Goal: Task Accomplishment & Management: Manage account settings

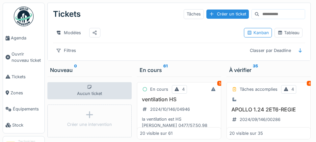
scroll to position [4, 0]
click at [20, 41] on span "Agenda" at bounding box center [26, 38] width 31 height 6
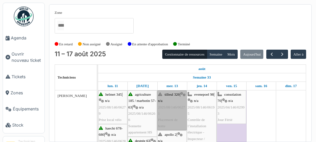
click at [175, 118] on link "tilleul 326 | n/a 2025/08/146/06271 Placement de hotte" at bounding box center [171, 111] width 29 height 40
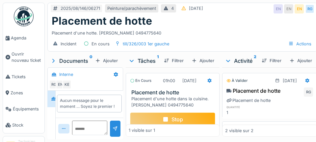
click at [182, 127] on div "Stop" at bounding box center [172, 120] width 85 height 14
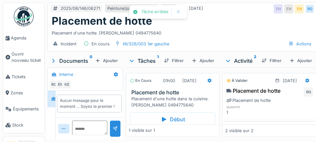
click at [204, 86] on div at bounding box center [209, 81] width 11 height 10
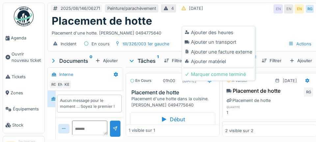
click at [220, 65] on div "Ajouter matériel" at bounding box center [219, 62] width 70 height 10
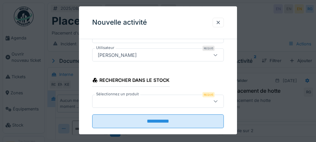
scroll to position [97, 0]
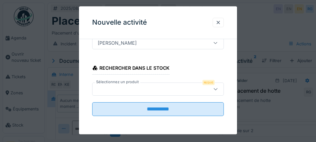
click at [132, 84] on label "Sélectionnez un produit" at bounding box center [117, 82] width 45 height 6
click at [220, 95] on div at bounding box center [216, 89] width 16 height 13
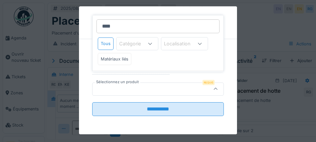
type input "*****"
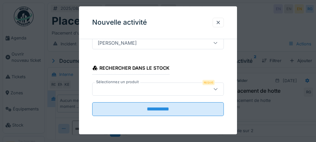
scroll to position [68, 0]
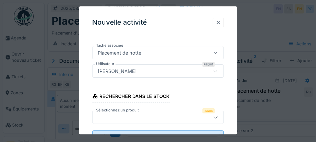
click at [155, 100] on div "Rechercher dans le stock" at bounding box center [130, 97] width 77 height 11
click at [130, 115] on div at bounding box center [158, 117] width 132 height 13
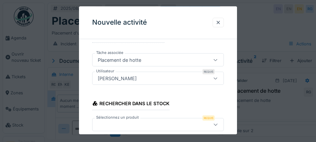
scroll to position [64, 0]
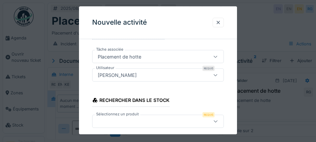
click at [152, 99] on div "Rechercher dans le stock" at bounding box center [130, 101] width 77 height 11
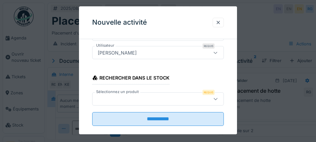
scroll to position [97, 0]
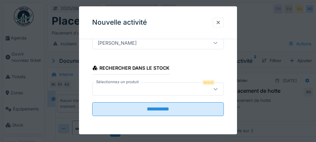
click at [119, 84] on label "Sélectionnez un produit" at bounding box center [117, 82] width 45 height 6
click at [216, 96] on div "Sélectionnez un produit Requis" at bounding box center [158, 89] width 132 height 13
click at [221, 94] on div at bounding box center [216, 89] width 16 height 13
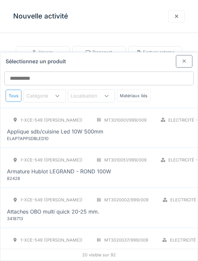
scroll to position [0, 0]
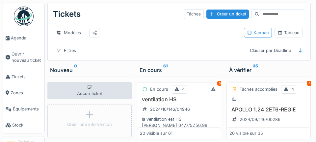
click at [22, 41] on link "Agenda" at bounding box center [24, 38] width 42 height 16
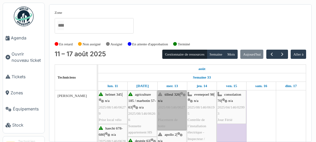
click at [174, 124] on link "tilleul 326 | n/a 2025/08/146/06271 Placement de hotte" at bounding box center [171, 111] width 29 height 40
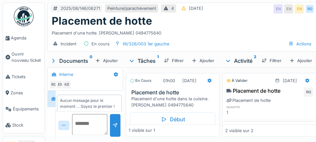
click at [82, 135] on textarea at bounding box center [89, 124] width 35 height 21
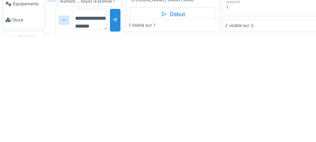
scroll to position [8, 0]
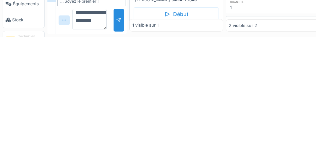
type textarea "**********"
click at [116, 128] on div at bounding box center [118, 126] width 5 height 6
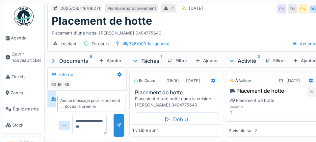
scroll to position [0, 0]
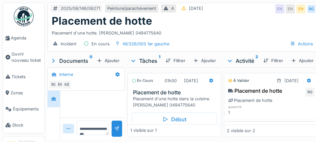
click at [111, 56] on div "Ajouter" at bounding box center [108, 60] width 28 height 9
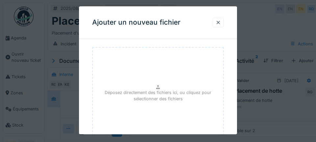
click at [160, 97] on p "Déposez directement des fichiers ici, ou cliquez pour sélectionner des fichiers" at bounding box center [158, 96] width 120 height 13
type input "**********"
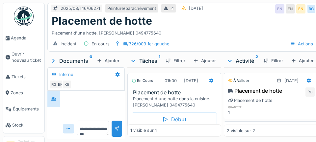
click at [60, 57] on div "Documents 0" at bounding box center [72, 61] width 44 height 8
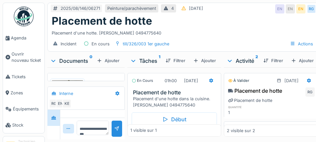
click at [102, 64] on div "Ajouter" at bounding box center [108, 60] width 28 height 9
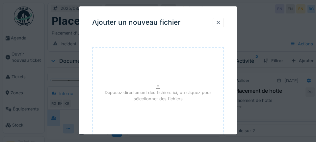
click at [156, 95] on p "Déposez directement des fichiers ici, ou cliquez pour sélectionner des fichiers" at bounding box center [158, 96] width 120 height 13
type input "**********"
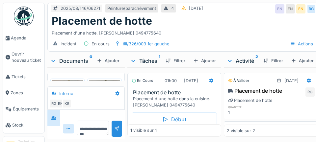
click at [106, 65] on div "Ajouter" at bounding box center [108, 60] width 28 height 9
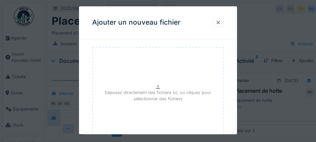
click at [167, 90] on p "Déposez directement des fichiers ici, ou cliquez pour sélectionner des fichiers" at bounding box center [158, 96] width 120 height 13
type input "**********"
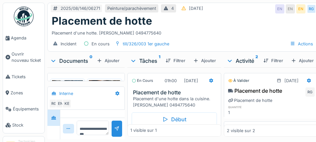
click at [112, 65] on div "Ajouter" at bounding box center [108, 60] width 28 height 9
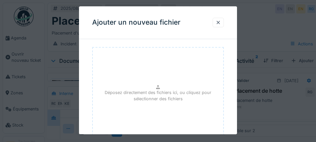
click at [173, 92] on p "Déposez directement des fichiers ici, ou cliquez pour sélectionner des fichiers" at bounding box center [158, 96] width 120 height 13
type input "**********"
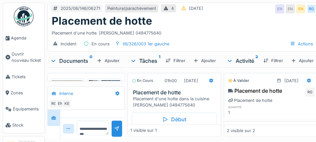
click at [108, 61] on div "Ajouter" at bounding box center [108, 60] width 28 height 9
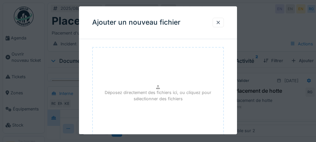
click at [161, 80] on div "Déposez directement des fichiers ici, ou cliquez pour sélectionner des fichiers" at bounding box center [158, 96] width 132 height 99
type input "**********"
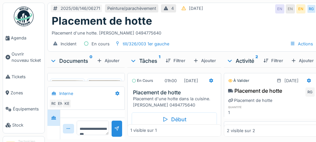
click at [312, 58] on div "Ajouter" at bounding box center [303, 60] width 28 height 9
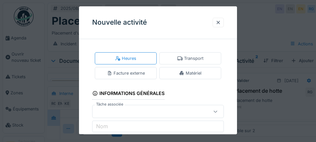
click at [313, 82] on div at bounding box center [158, 71] width 316 height 142
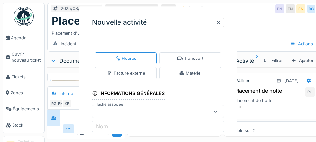
click at [315, 80] on div at bounding box center [158, 71] width 316 height 142
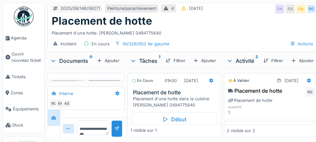
click at [315, 80] on div "À valider 13/08/2025" at bounding box center [271, 79] width 95 height 12
click at [312, 82] on div at bounding box center [309, 81] width 11 height 10
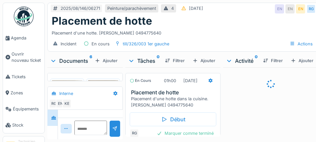
scroll to position [30, 0]
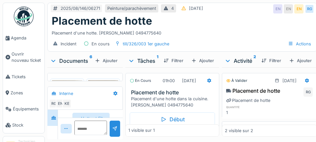
click at [29, 41] on span "Agenda" at bounding box center [26, 38] width 31 height 6
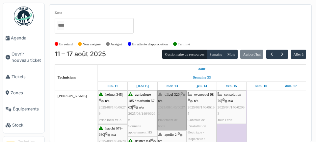
click at [173, 104] on link "tilleul 326 | n/a 2025/08/146/06271 Placement de hotte" at bounding box center [171, 111] width 29 height 40
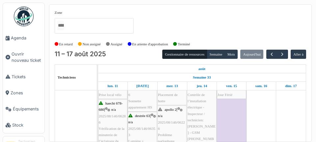
scroll to position [25, 0]
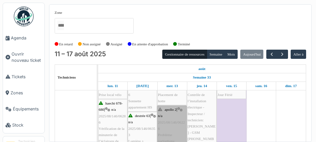
click at [169, 110] on link "apollo 2 | n/a 2025/08/146/06226 Problème parlophone" at bounding box center [171, 126] width 29 height 40
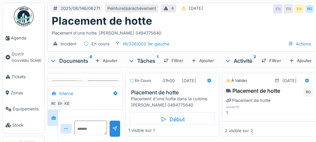
scroll to position [30, 0]
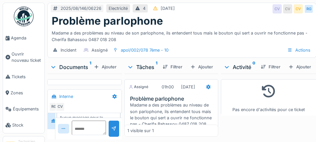
scroll to position [24, 0]
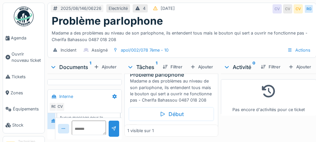
click at [183, 121] on div "Début" at bounding box center [171, 114] width 85 height 14
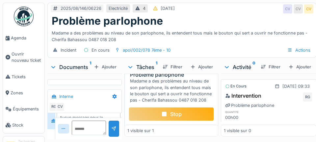
scroll to position [0, 0]
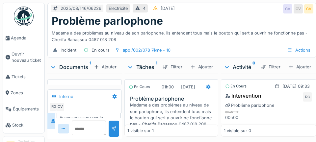
click at [203, 92] on div at bounding box center [208, 87] width 11 height 10
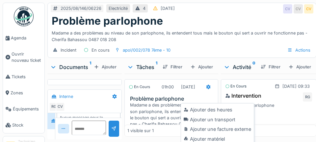
click at [208, 122] on div "Ajouter un transport" at bounding box center [218, 120] width 70 height 10
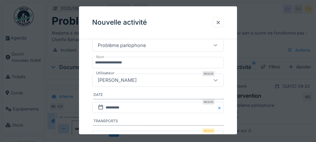
scroll to position [83, 0]
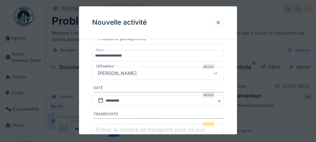
click at [103, 134] on label "Entrez le nombre de transports pour ce jour" at bounding box center [151, 130] width 112 height 8
click at [103, 136] on input "Entrez le nombre de transports pour ce jour" at bounding box center [158, 132] width 132 height 14
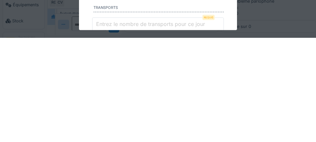
scroll to position [22, 0]
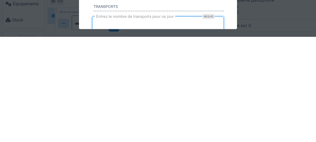
type input "*"
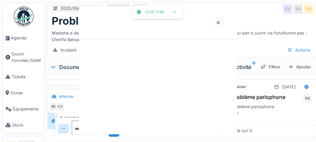
scroll to position [0, 0]
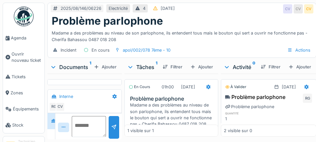
click at [91, 136] on textarea at bounding box center [89, 126] width 34 height 21
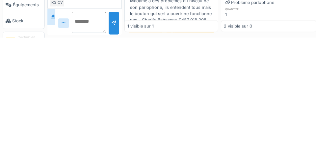
scroll to position [32, 0]
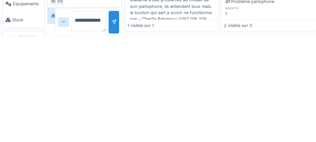
type textarea "**********"
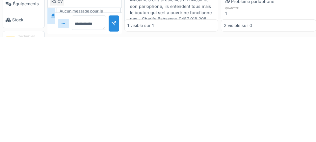
click at [115, 130] on div at bounding box center [114, 129] width 11 height 16
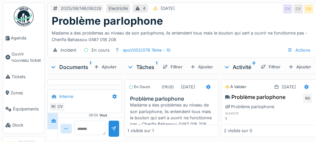
scroll to position [0, 0]
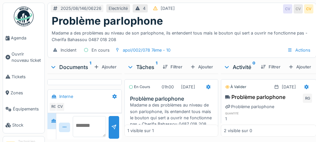
click at [90, 137] on textarea at bounding box center [89, 126] width 33 height 21
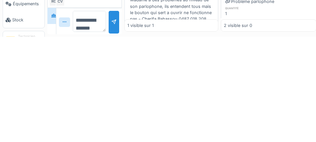
scroll to position [24, 0]
type textarea "**********"
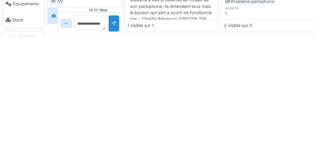
click at [114, 132] on div at bounding box center [113, 129] width 5 height 6
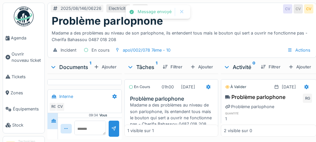
scroll to position [56, 0]
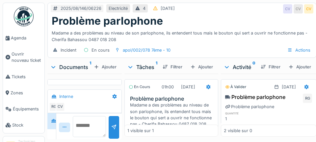
click at [90, 135] on textarea at bounding box center [89, 126] width 33 height 21
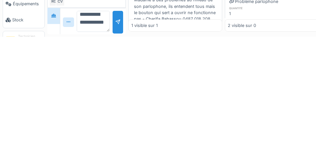
scroll to position [8, 0]
type textarea "**********"
click at [113, 129] on div at bounding box center [118, 127] width 11 height 23
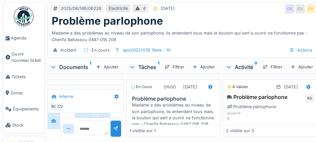
scroll to position [92, 0]
click at [174, 131] on div "Stop" at bounding box center [173, 138] width 85 height 14
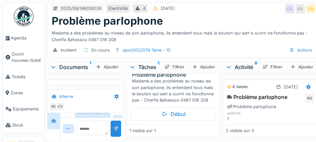
scroll to position [0, 0]
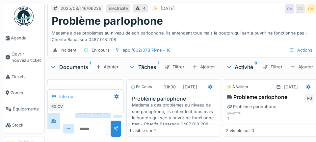
click at [21, 81] on link "Tickets" at bounding box center [24, 77] width 42 height 16
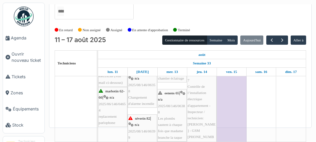
scroll to position [206, 0]
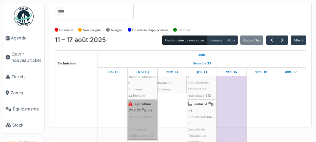
click at [144, 100] on link "agriculture 171-175 | n/a 2025/08/146/06396 Problème de lumière Agri 175" at bounding box center [142, 120] width 29 height 40
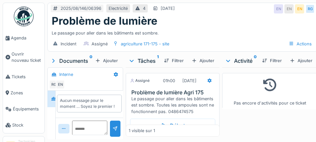
click at [177, 133] on div "Début" at bounding box center [172, 126] width 85 height 14
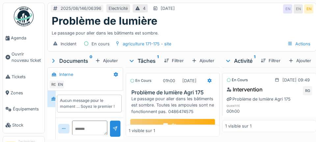
scroll to position [11, 0]
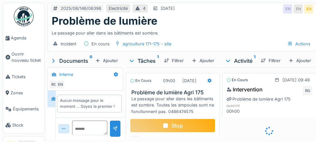
click at [86, 107] on div "Aucun message pour le moment … Soyez le premier !" at bounding box center [89, 104] width 59 height 12
click at [84, 135] on textarea at bounding box center [89, 124] width 35 height 21
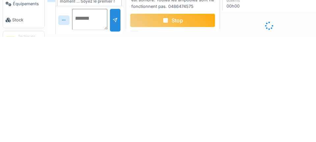
scroll to position [32, 0]
type textarea "**********"
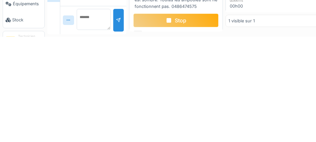
click at [284, 130] on div "En cours [DATE] 09:49 Intervention RG Problème de lumière Agri 175 quantité 00h…" at bounding box center [273, 103] width 94 height 70
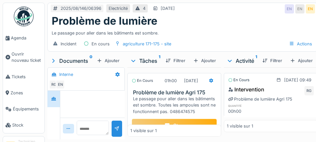
click at [209, 79] on icon at bounding box center [211, 81] width 5 height 4
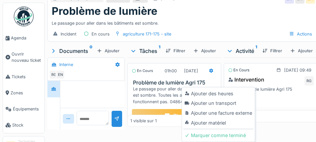
click at [229, 99] on div "Ajouter un transport" at bounding box center [219, 104] width 70 height 10
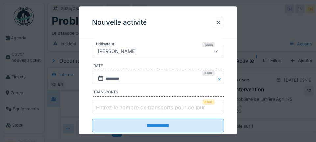
scroll to position [124, 0]
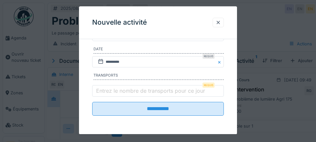
click at [161, 95] on label "Entrez le nombre de transports pour ce jour" at bounding box center [151, 91] width 112 height 8
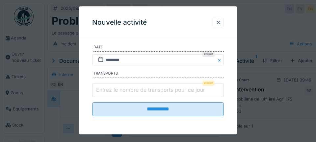
click at [161, 95] on input "Entrez le nombre de transports pour ce jour" at bounding box center [158, 91] width 132 height 14
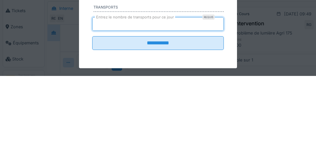
type input "*"
click at [92, 103] on input "**********" at bounding box center [158, 110] width 132 height 14
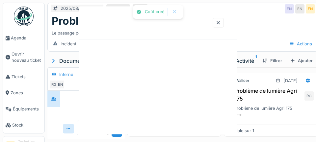
scroll to position [0, 0]
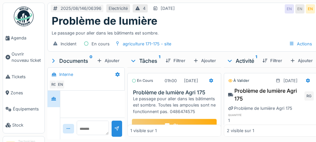
click at [187, 119] on div "Stop" at bounding box center [174, 126] width 85 height 14
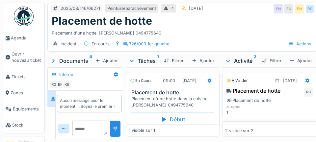
click at [20, 39] on span "Agenda" at bounding box center [26, 38] width 31 height 6
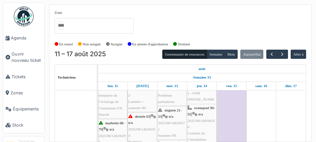
scroll to position [68, 0]
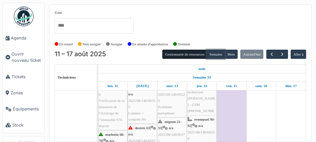
click at [215, 55] on button "Semaine" at bounding box center [216, 54] width 18 height 9
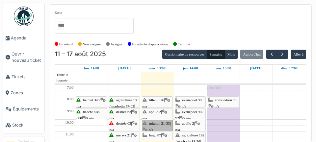
click at [164, 125] on link "mignon 21-33 | n/a 2025/08/146/06371 Sonnette HS" at bounding box center [157, 126] width 31 height 12
click at [160, 127] on link "mignon 21-33 | n/a 2025/08/146/06371 Sonnette HS" at bounding box center [157, 126] width 31 height 12
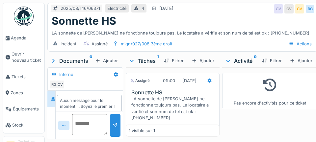
click at [83, 135] on textarea at bounding box center [89, 124] width 35 height 21
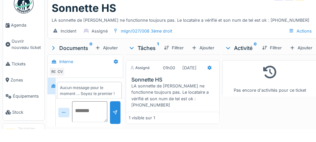
scroll to position [32, 0]
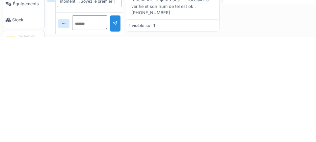
click at [287, 130] on div "Pas encore d'activités pour ce ticket" at bounding box center [270, 103] width 96 height 70
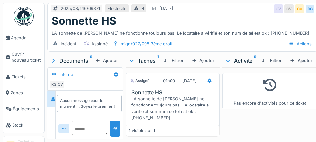
scroll to position [0, 0]
click at [27, 43] on link "Agenda" at bounding box center [24, 38] width 42 height 16
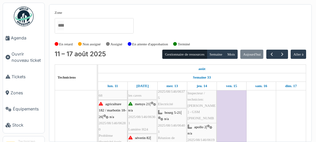
scroll to position [130, 0]
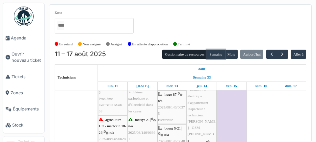
click at [212, 56] on button "Semaine" at bounding box center [216, 54] width 18 height 9
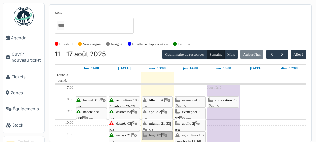
click at [166, 135] on link "hugo 87 | n/a 2025/08/146/06375 Electricité" at bounding box center [157, 136] width 31 height 9
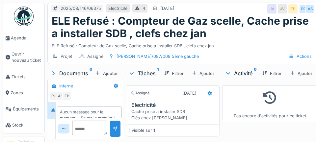
click at [29, 42] on link "Agenda" at bounding box center [24, 38] width 42 height 16
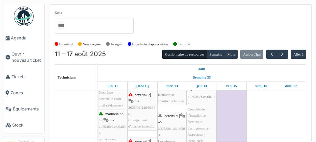
scroll to position [178, 0]
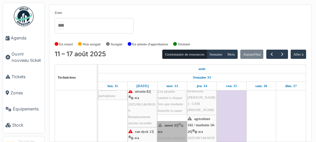
click at [166, 129] on link "meert 35 | n/a 2025/08/146/06391 Problème éclairage" at bounding box center [171, 142] width 29 height 40
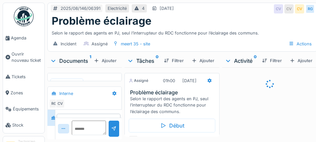
scroll to position [2, 0]
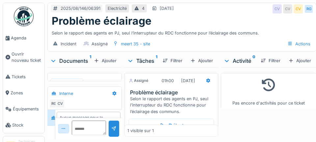
click at [159, 133] on div "Début" at bounding box center [171, 126] width 85 height 14
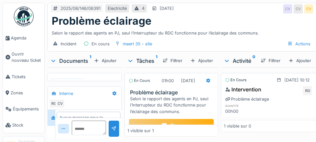
click at [203, 86] on div at bounding box center [208, 81] width 11 height 10
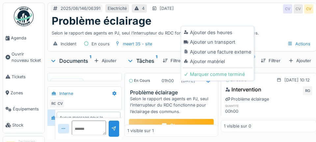
click at [225, 44] on div "Ajouter un transport" at bounding box center [218, 42] width 70 height 10
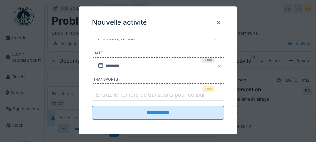
scroll to position [119, 0]
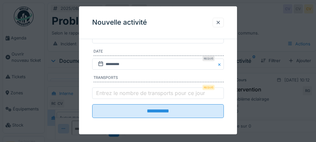
click at [157, 96] on label "Entrez le nombre de transports pour ce jour" at bounding box center [151, 93] width 112 height 8
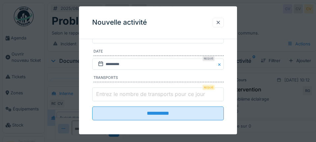
click at [157, 96] on input "Entrez le nombre de transports pour ce jour" at bounding box center [158, 95] width 132 height 14
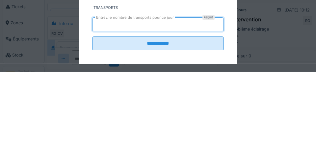
type input "*"
click at [92, 107] on input "**********" at bounding box center [158, 114] width 132 height 14
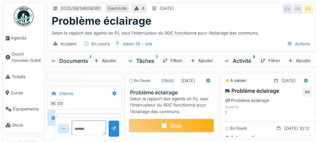
scroll to position [2, 0]
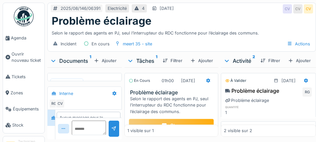
click at [4, 125] on link "Stock" at bounding box center [24, 125] width 42 height 16
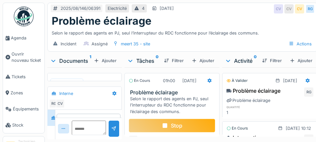
scroll to position [2, 0]
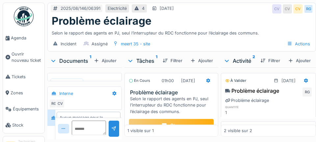
click at [197, 133] on div "Stop" at bounding box center [171, 126] width 85 height 14
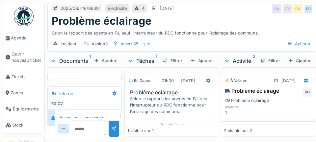
click at [21, 39] on span "Agenda" at bounding box center [26, 38] width 31 height 6
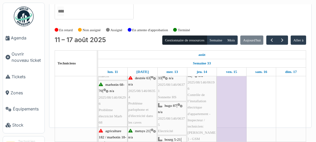
scroll to position [89, 0]
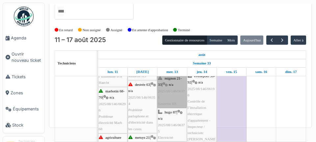
click at [163, 74] on link "mignon 21-33 | n/a 2025/08/146/06371 Sonnette HS" at bounding box center [171, 91] width 29 height 34
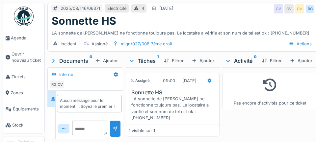
scroll to position [18, 0]
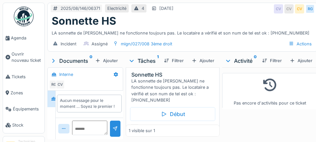
click at [8, 40] on icon at bounding box center [8, 38] width 4 height 5
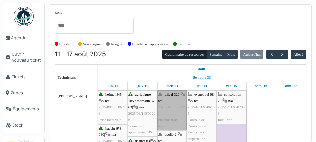
click at [163, 96] on link "tilleul 326 | n/a 2025/08/146/06271 Placement de hotte" at bounding box center [171, 111] width 29 height 40
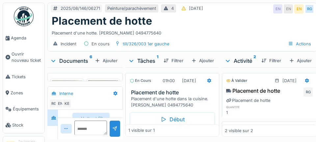
scroll to position [5, 0]
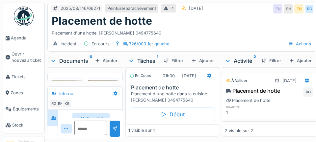
click at [23, 39] on span "Agenda" at bounding box center [26, 38] width 31 height 6
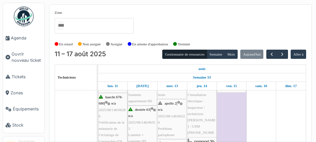
scroll to position [30, 0]
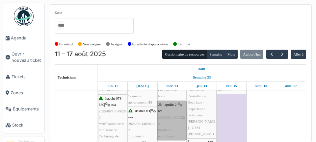
click at [173, 109] on link "apollo 2 | n/a 2025/08/146/06226 Problème parlophone" at bounding box center [171, 121] width 29 height 40
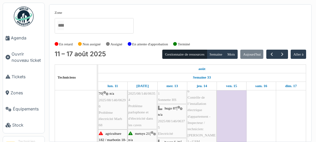
scroll to position [0, 0]
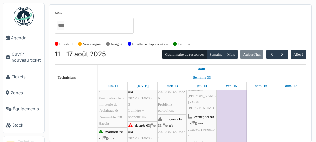
click at [5, 133] on link "Stock" at bounding box center [24, 125] width 42 height 16
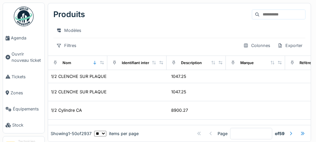
click at [20, 42] on link "Agenda" at bounding box center [24, 38] width 42 height 16
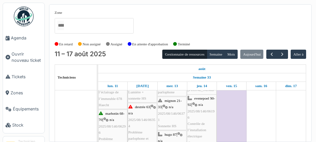
scroll to position [74, 0]
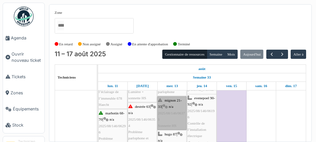
click at [169, 107] on link "mignon 21-33 | n/a 2025/08/146/06371 Sonnette HS" at bounding box center [171, 114] width 29 height 34
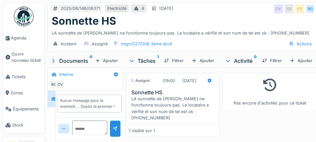
click at [19, 41] on span "Agenda" at bounding box center [26, 38] width 31 height 6
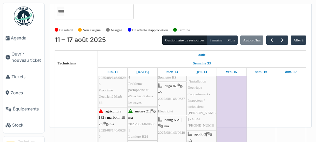
scroll to position [109, 0]
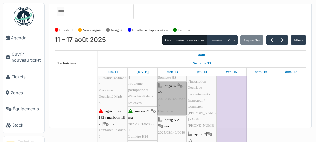
click at [164, 82] on link "hugo 87 | n/a 2025/08/146/06375 Electricité" at bounding box center [171, 99] width 29 height 34
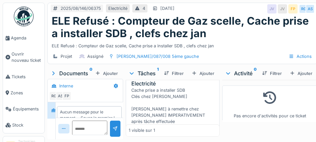
scroll to position [20, 0]
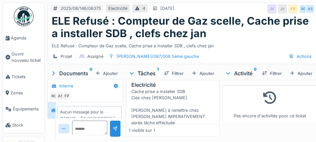
click at [185, 130] on div "Début" at bounding box center [172, 137] width 85 height 14
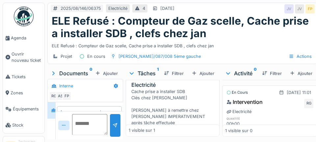
click at [89, 135] on textarea at bounding box center [89, 124] width 35 height 21
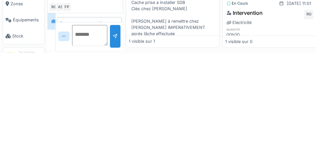
scroll to position [32, 0]
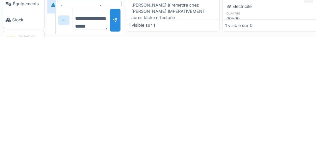
type textarea "**********"
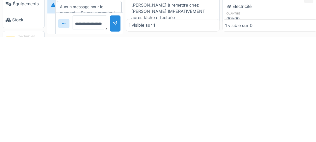
click at [112, 121] on div at bounding box center [115, 129] width 11 height 16
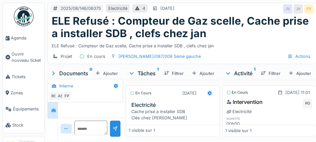
scroll to position [9, 0]
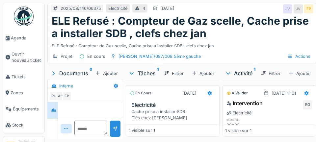
click at [106, 69] on div "Ajouter" at bounding box center [107, 73] width 28 height 9
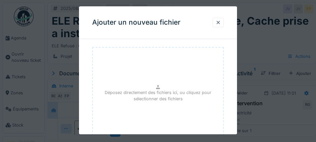
click at [175, 91] on p "Déposez directement des fichiers ici, ou cliquez pour sélectionner des fichiers" at bounding box center [158, 96] width 120 height 13
type input "**********"
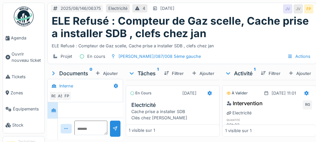
click at [53, 72] on icon at bounding box center [53, 74] width 2 height 4
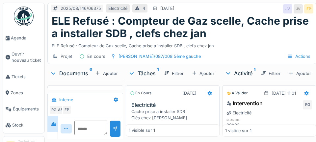
scroll to position [12, 0]
click at [57, 70] on div "Documents 0" at bounding box center [71, 74] width 43 height 8
click at [208, 96] on div at bounding box center [209, 93] width 5 height 6
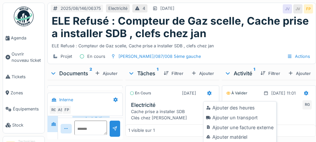
click at [239, 117] on div "Ajouter un transport" at bounding box center [240, 118] width 70 height 10
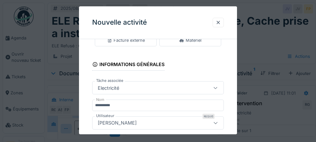
scroll to position [95, 0]
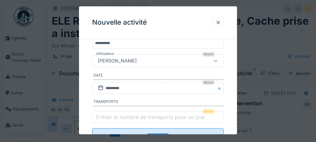
click at [161, 121] on label "Entrez le nombre de transports pour ce jour" at bounding box center [151, 117] width 112 height 8
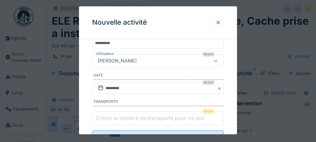
click at [161, 123] on input "Entrez le nombre de transports pour ce jour" at bounding box center [158, 119] width 132 height 14
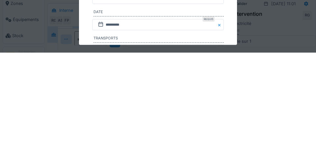
scroll to position [126, 0]
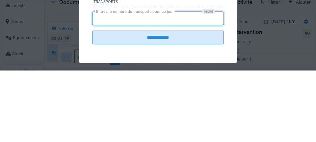
type input "*"
click at [92, 102] on input "**********" at bounding box center [158, 109] width 132 height 14
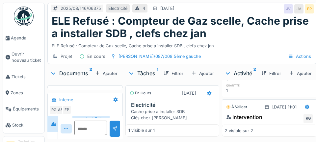
scroll to position [0, 0]
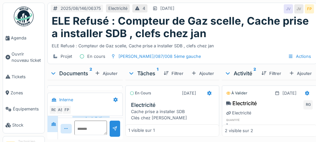
click at [20, 41] on span "Agenda" at bounding box center [26, 38] width 31 height 6
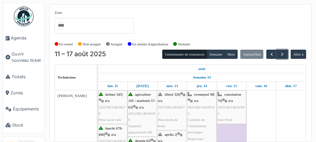
click at [282, 52] on span "button" at bounding box center [283, 55] width 6 height 6
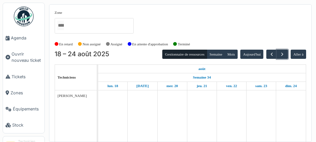
click at [284, 54] on span "button" at bounding box center [283, 55] width 6 height 6
click at [270, 56] on span "button" at bounding box center [272, 55] width 6 height 6
click at [271, 55] on span "button" at bounding box center [272, 55] width 6 height 6
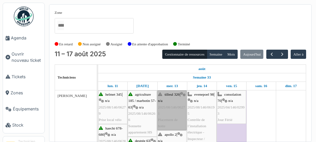
click at [168, 111] on link "tilleul 326 | n/a 2025/08/146/06271 Placement de hotte" at bounding box center [171, 111] width 29 height 40
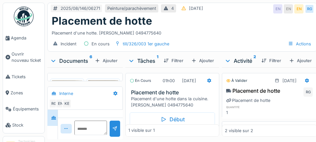
scroll to position [30, 0]
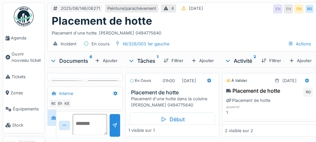
click at [87, 135] on textarea at bounding box center [90, 124] width 34 height 21
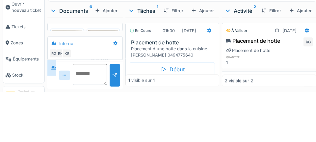
scroll to position [32, 0]
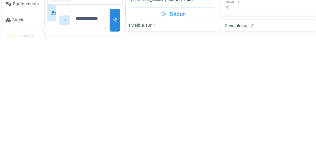
type textarea "**********"
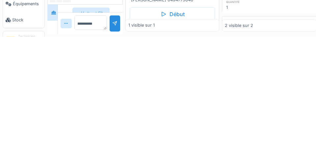
click at [110, 126] on div at bounding box center [115, 129] width 11 height 16
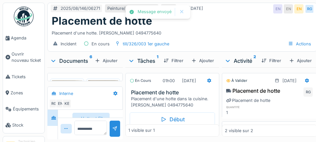
scroll to position [53, 0]
click at [183, 129] on div "Marquer comme terminé" at bounding box center [184, 133] width 62 height 9
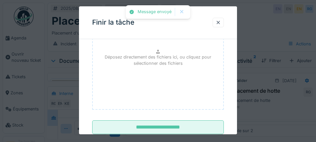
scroll to position [108, 0]
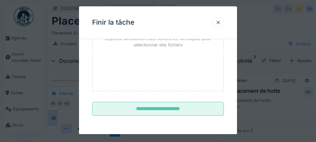
click at [162, 113] on input "**********" at bounding box center [158, 109] width 132 height 14
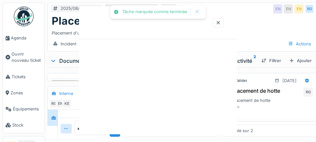
scroll to position [0, 0]
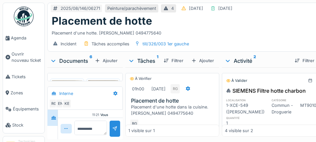
click at [18, 39] on span "Agenda" at bounding box center [26, 38] width 31 height 6
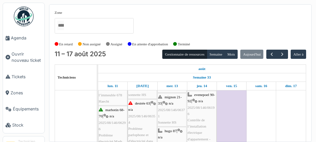
scroll to position [78, 0]
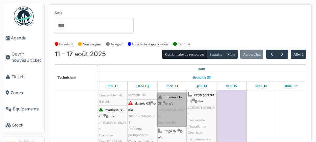
click at [174, 116] on link "mignon 21-33 | n/a 2025/08/146/06371 Sonnette HS" at bounding box center [171, 110] width 29 height 34
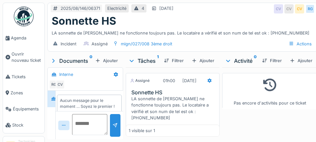
click at [88, 135] on textarea at bounding box center [89, 124] width 35 height 21
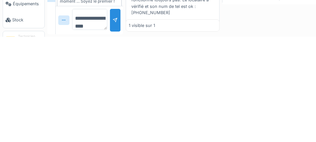
scroll to position [8, 0]
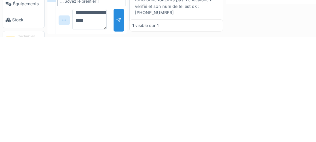
click at [91, 126] on textarea "**********" at bounding box center [89, 124] width 34 height 21
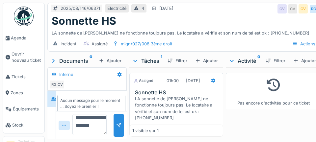
click at [82, 133] on textarea "**********" at bounding box center [89, 124] width 34 height 21
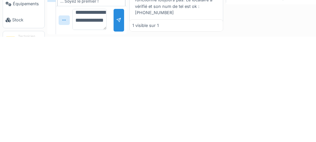
scroll to position [15, 0]
type textarea "**********"
click at [176, 125] on div "Début" at bounding box center [176, 132] width 85 height 14
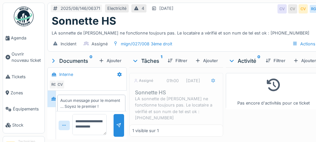
scroll to position [13, 0]
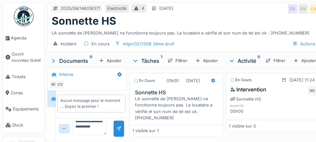
click at [208, 76] on div at bounding box center [213, 81] width 11 height 10
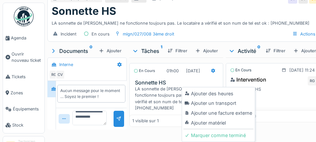
click at [232, 99] on div "Ajouter un transport" at bounding box center [219, 104] width 70 height 10
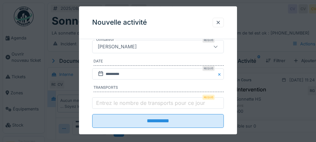
scroll to position [124, 0]
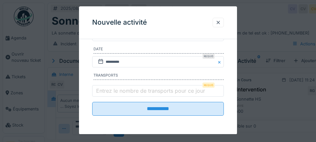
click at [107, 91] on label "Entrez le nombre de transports pour ce jour" at bounding box center [151, 91] width 112 height 8
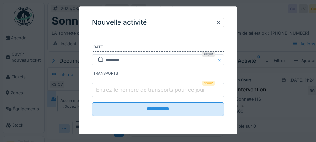
click at [107, 91] on input "Entrez le nombre de transports pour ce jour" at bounding box center [158, 91] width 132 height 14
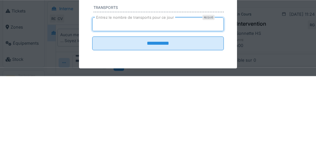
type input "*"
click at [92, 103] on input "**********" at bounding box center [158, 110] width 132 height 14
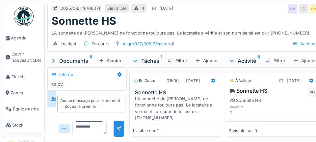
scroll to position [0, 0]
click at [93, 128] on textarea "**********" at bounding box center [89, 128] width 34 height 14
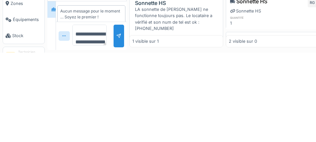
scroll to position [6, 0]
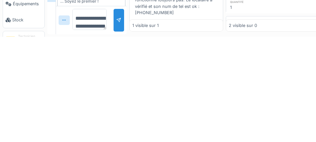
click at [88, 132] on textarea "**********" at bounding box center [89, 124] width 34 height 21
click at [96, 134] on textarea "**********" at bounding box center [89, 124] width 34 height 21
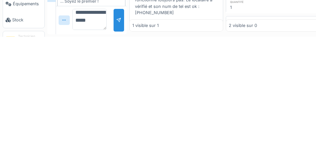
scroll to position [6, 0]
click at [100, 132] on textarea "**********" at bounding box center [89, 124] width 34 height 21
type textarea "**********"
click at [116, 128] on div at bounding box center [118, 126] width 5 height 6
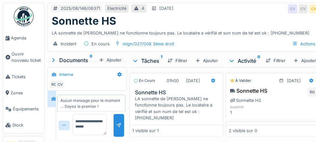
scroll to position [0, 0]
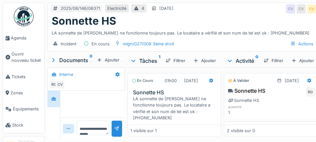
click at [184, 125] on div "Stop" at bounding box center [174, 132] width 85 height 14
click at [182, 125] on div "1 visible sur 1" at bounding box center [175, 131] width 94 height 12
click at [25, 39] on span "Agenda" at bounding box center [26, 38] width 31 height 6
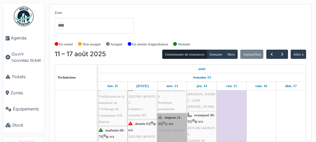
click at [175, 131] on link "mignon 21-33 | n/a 2025/08/146/06371 Sonnette HS" at bounding box center [171, 131] width 29 height 34
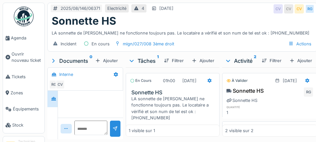
scroll to position [18, 0]
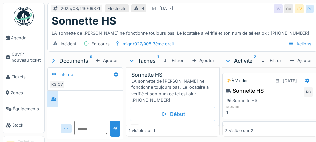
click at [186, 133] on div "Marquer comme terminé" at bounding box center [184, 128] width 62 height 9
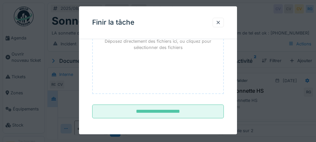
scroll to position [108, 0]
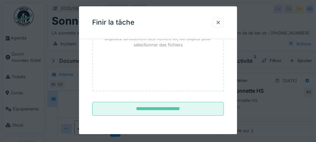
click at [159, 111] on input "**********" at bounding box center [158, 109] width 132 height 14
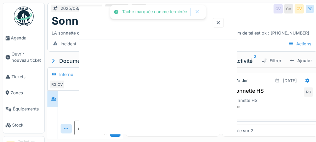
scroll to position [0, 0]
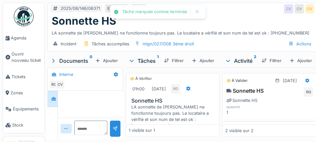
click at [17, 38] on span "Agenda" at bounding box center [26, 38] width 31 height 6
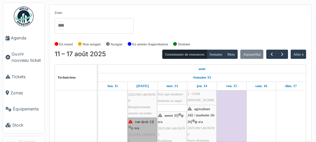
click at [143, 126] on link "van dyck 13 | n/a 2025/08/146/06369 Problème parlophone" at bounding box center [142, 138] width 29 height 40
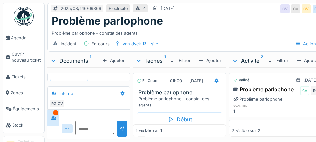
scroll to position [64, 0]
click at [114, 62] on div "Ajouter" at bounding box center [114, 60] width 28 height 9
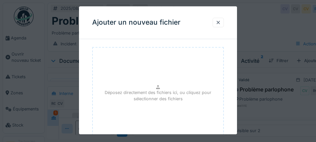
click at [163, 94] on p "Déposez directement des fichiers ici, ou cliquez pour sélectionner des fichiers" at bounding box center [158, 96] width 120 height 13
type input "**********"
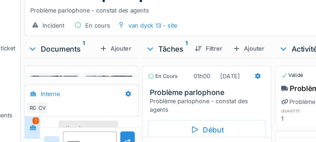
scroll to position [0, 0]
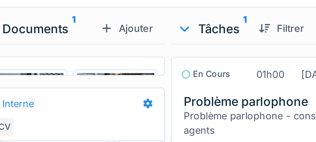
click at [75, 91] on img at bounding box center [69, 92] width 34 height 25
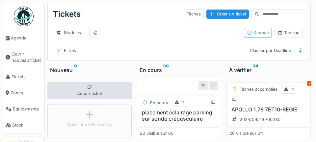
scroll to position [68, 0]
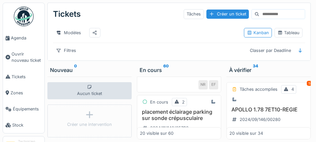
click at [26, 37] on span "Agenda" at bounding box center [26, 38] width 31 height 6
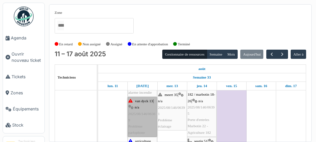
click link "van dyck 13 | n/a 2025/08/146/06369 Problème parlophone"
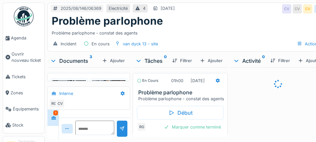
scroll to position [64, 0]
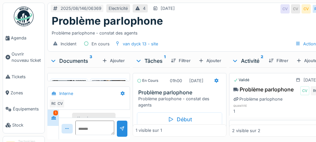
click at [196, 133] on div "Marquer comme terminé" at bounding box center [191, 133] width 62 height 9
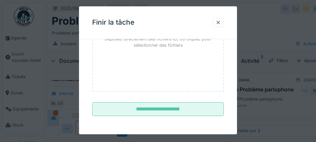
scroll to position [108, 0]
click at [176, 109] on input "**********" at bounding box center [158, 109] width 132 height 14
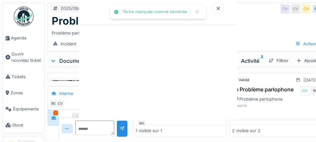
scroll to position [0, 0]
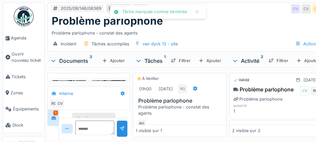
click at [19, 39] on span "Agenda" at bounding box center [26, 38] width 31 height 6
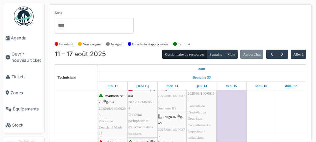
scroll to position [92, 0]
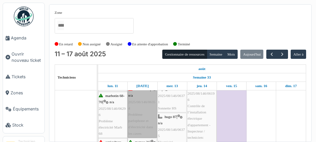
click at [142, 122] on link "destrée 63 | n/a 2025/08/146/06354 Problème parlophone et d'électricité dans le…" at bounding box center [142, 111] width 29 height 53
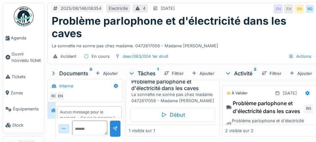
scroll to position [30, 0]
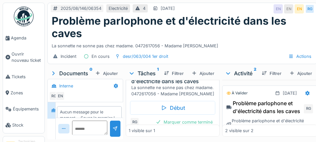
click at [184, 127] on div "Marquer comme terminé" at bounding box center [184, 122] width 62 height 9
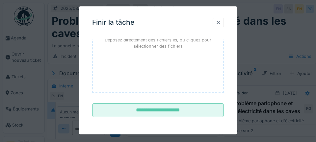
scroll to position [107, 0]
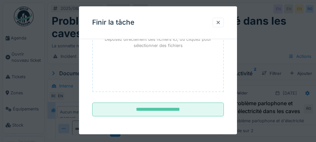
click at [172, 109] on input "**********" at bounding box center [158, 110] width 132 height 14
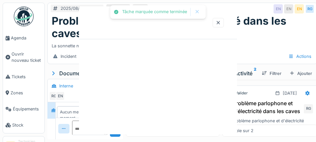
scroll to position [13, 0]
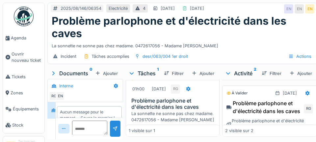
click at [22, 39] on span "Agenda" at bounding box center [26, 38] width 31 height 6
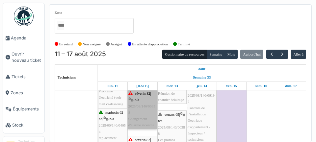
click at [145, 120] on link "séverin 82 | n/a 2025/08/146/06358 Changement d'alarme incendie" at bounding box center [142, 110] width 29 height 40
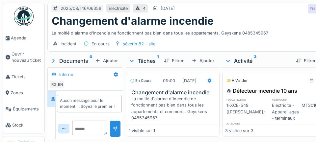
scroll to position [18, 0]
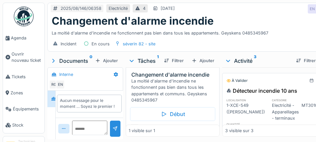
click at [189, 133] on div "Marquer comme terminé" at bounding box center [184, 128] width 62 height 9
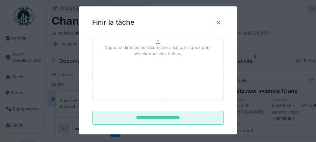
scroll to position [99, 0]
click at [170, 121] on input "**********" at bounding box center [158, 118] width 132 height 14
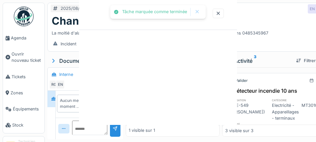
scroll to position [0, 0]
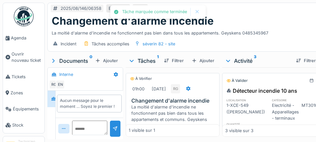
click at [23, 39] on span "Agenda" at bounding box center [26, 38] width 31 height 6
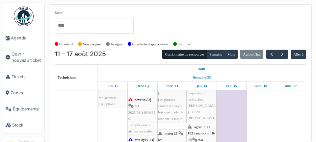
scroll to position [215, 0]
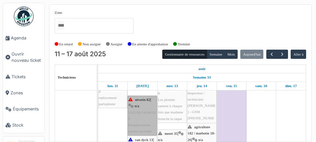
click at [144, 122] on link "séverin 82 | n/a 2025/08/146/06399 Remplacement alarme incendie" at bounding box center [142, 116] width 29 height 40
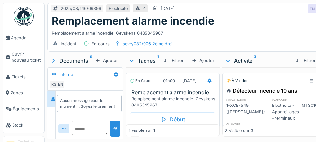
scroll to position [5, 0]
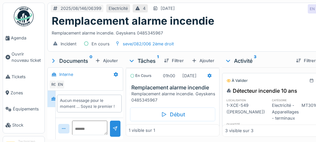
click at [190, 133] on div "Marquer comme terminé" at bounding box center [184, 128] width 62 height 9
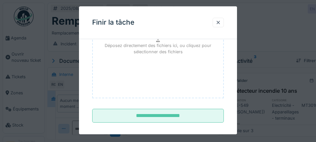
scroll to position [103, 0]
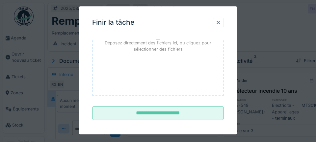
click at [175, 114] on input "**********" at bounding box center [158, 114] width 132 height 14
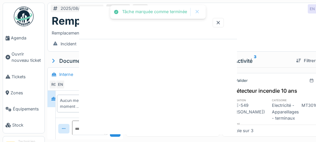
scroll to position [0, 0]
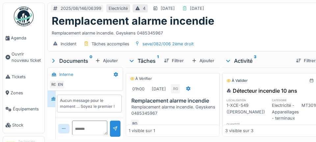
click at [20, 38] on span "Agenda" at bounding box center [26, 38] width 31 height 6
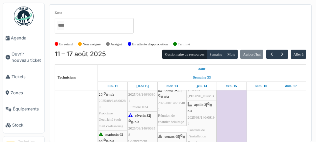
scroll to position [153, 0]
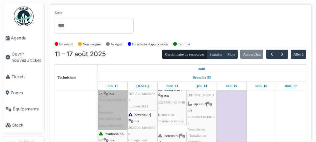
click at [115, 112] on link "agriculture 182 / marbotin 18-26 | n/a 2025/08/146/06280 Problème électricité (…" at bounding box center [112, 103] width 29 height 53
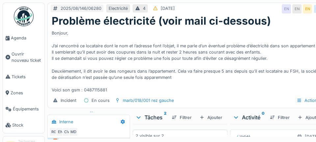
scroll to position [257, 0]
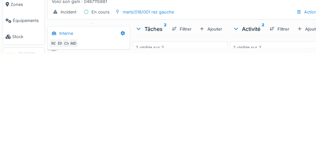
scroll to position [32, 0]
